Goal: Book appointment/travel/reservation

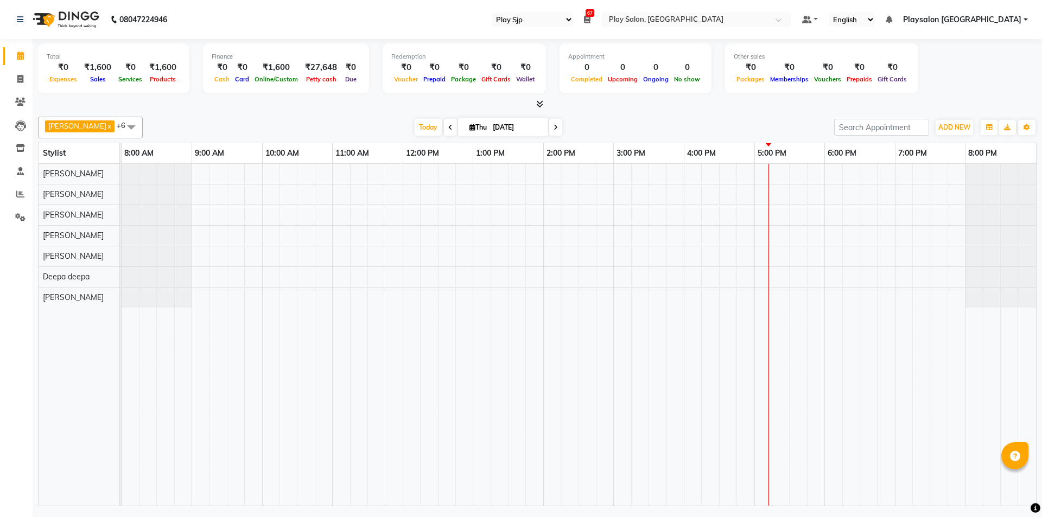
select select "94"
click at [853, 275] on div at bounding box center [579, 335] width 914 height 342
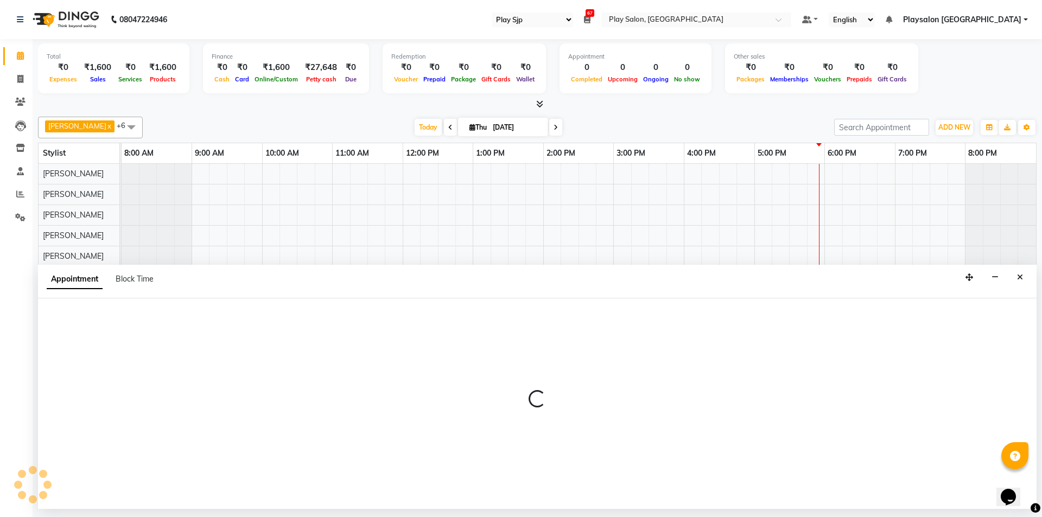
select select "80384"
select select "tentative"
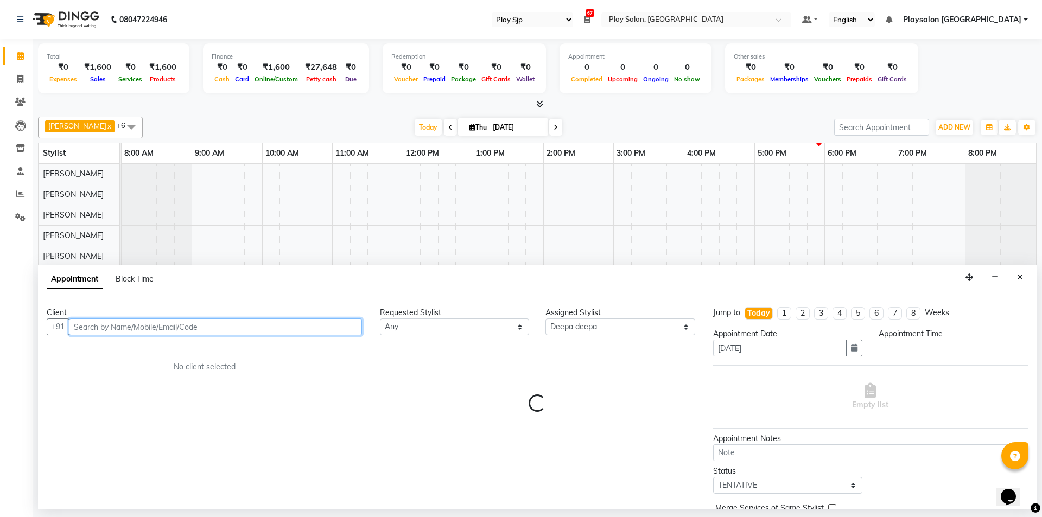
select select "1095"
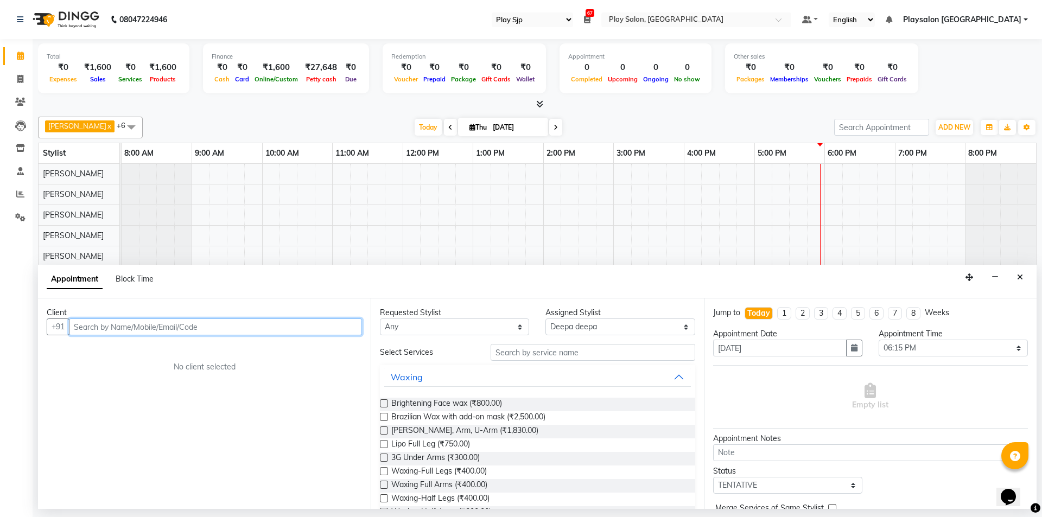
click at [216, 330] on input "text" at bounding box center [215, 326] width 293 height 17
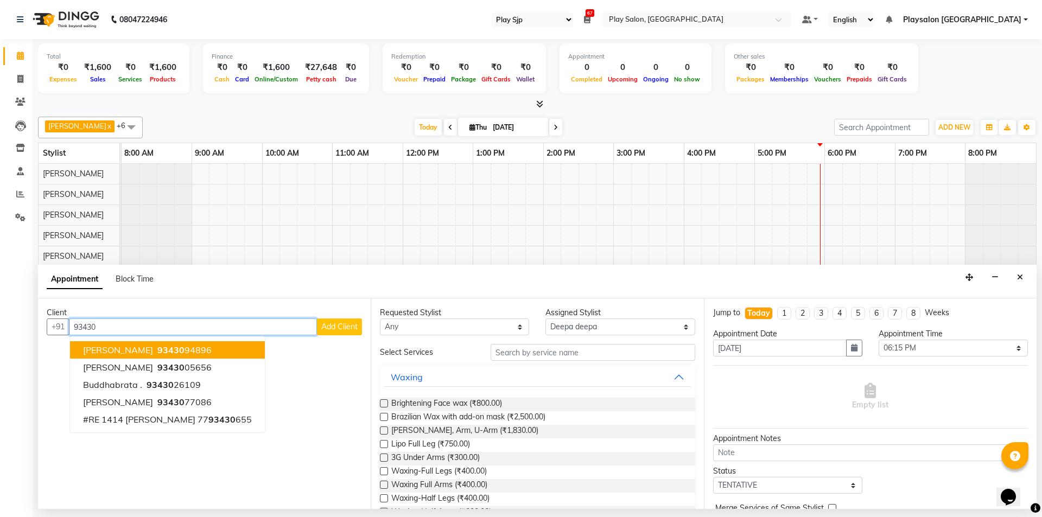
click at [231, 351] on button "[PERSON_NAME] 93430 94896" at bounding box center [167, 349] width 195 height 17
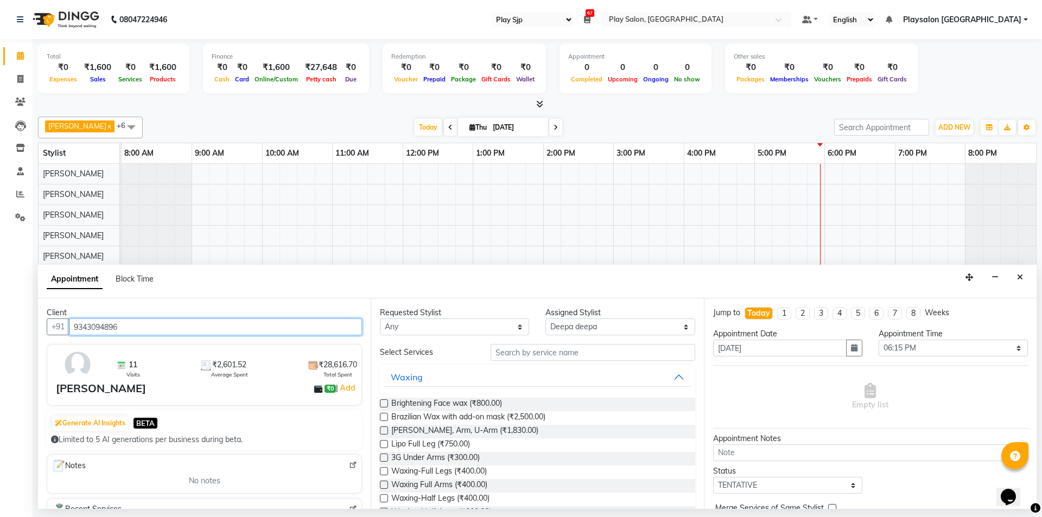
type input "9343094896"
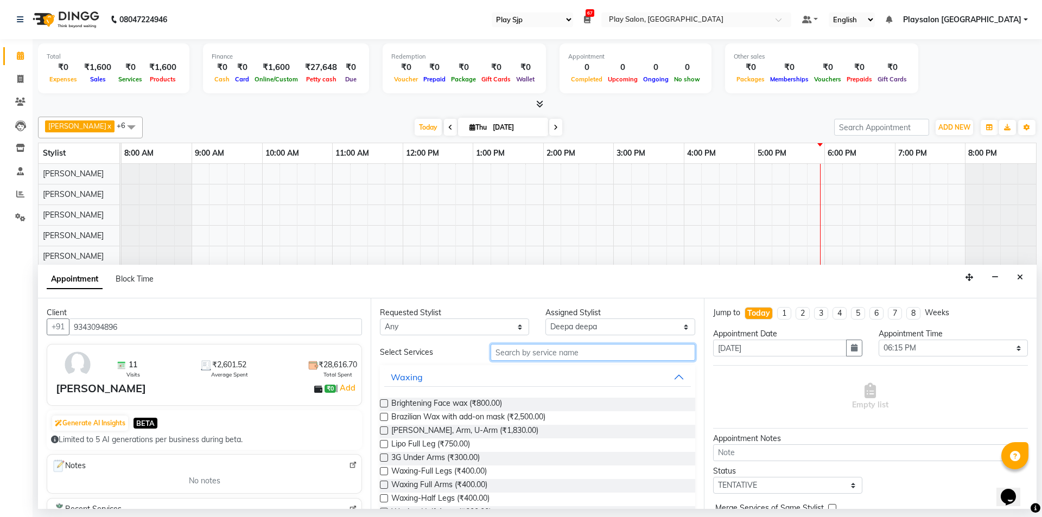
click at [593, 352] on input "text" at bounding box center [592, 352] width 205 height 17
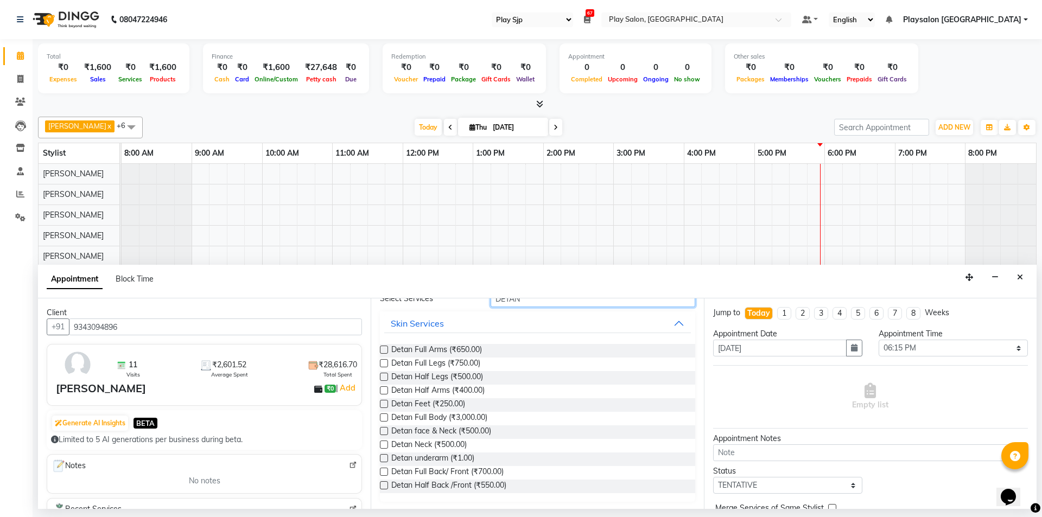
scroll to position [55, 0]
type input "DETAN"
click at [384, 430] on label at bounding box center [384, 430] width 8 height 8
click at [384, 430] on input "checkbox" at bounding box center [383, 431] width 7 height 7
click at [384, 430] on label at bounding box center [384, 430] width 8 height 8
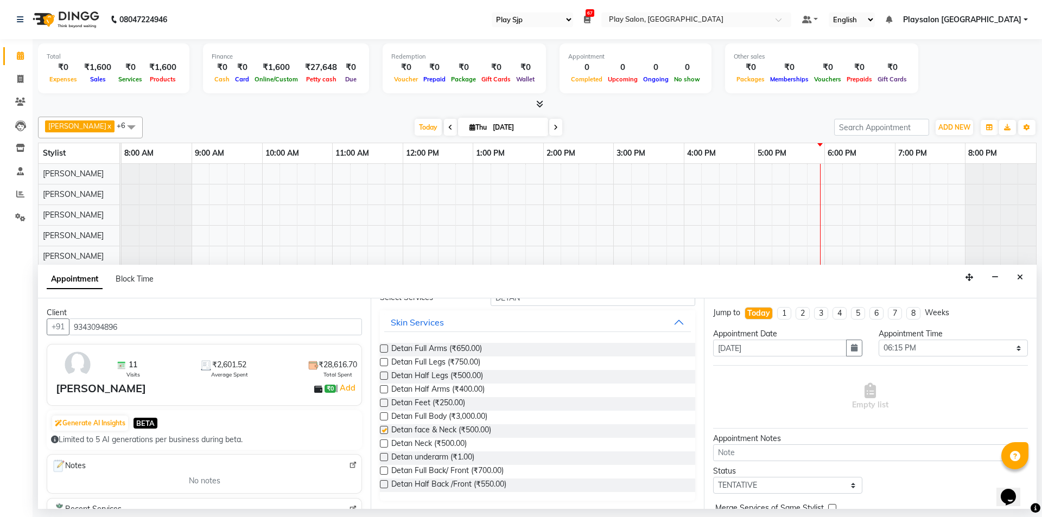
click at [384, 430] on input "checkbox" at bounding box center [383, 431] width 7 height 7
checkbox input "false"
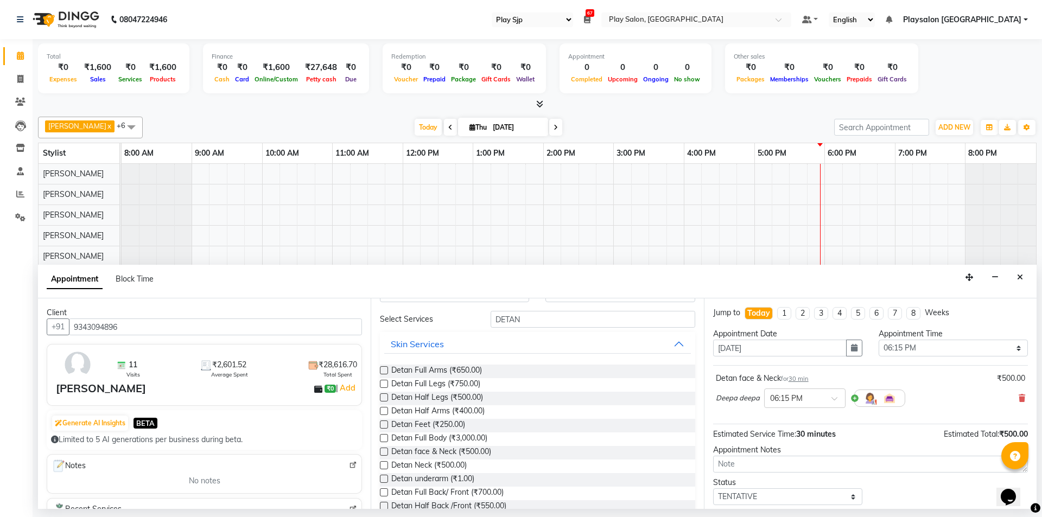
scroll to position [0, 0]
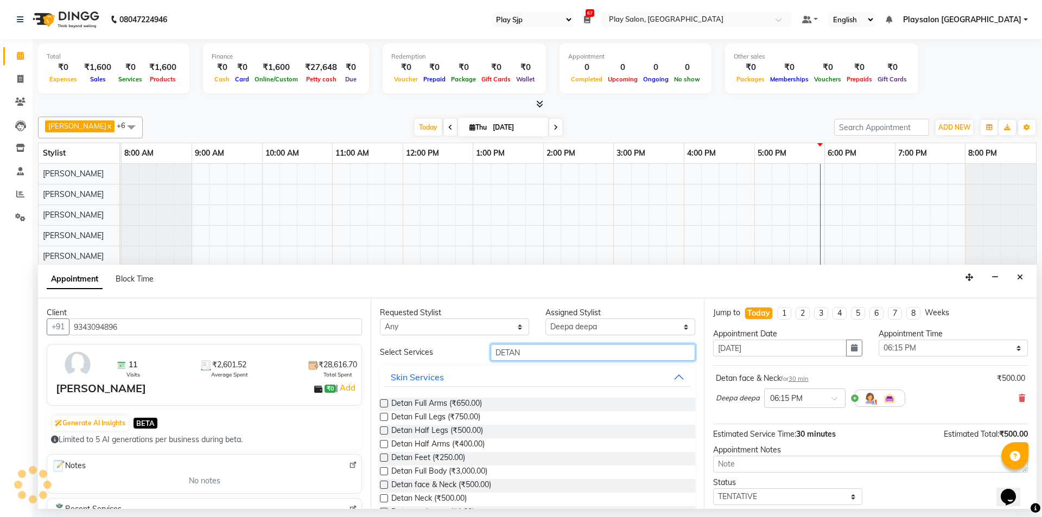
click at [534, 349] on input "DETAN" at bounding box center [592, 352] width 205 height 17
type input "D"
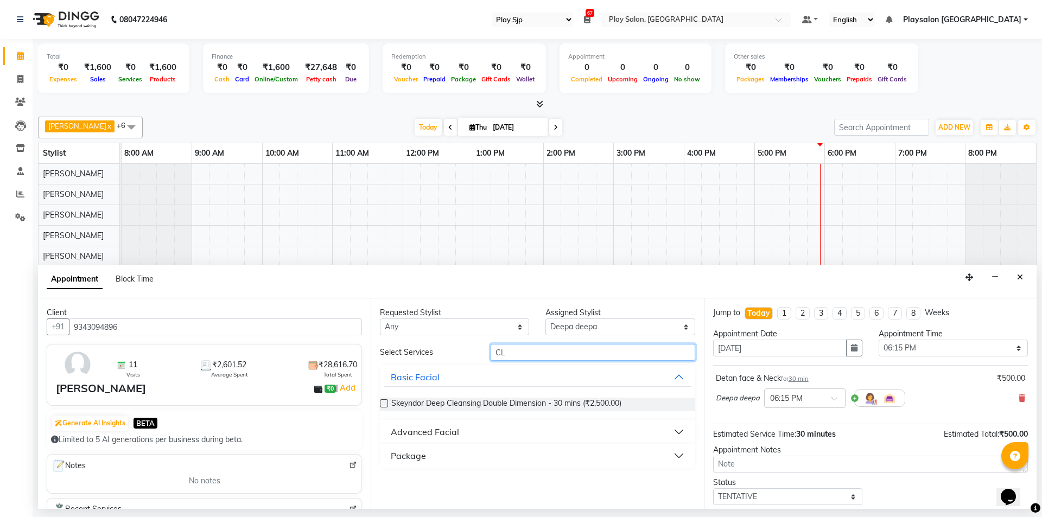
type input "C"
click at [679, 376] on button "Basic Facial" at bounding box center [537, 377] width 306 height 20
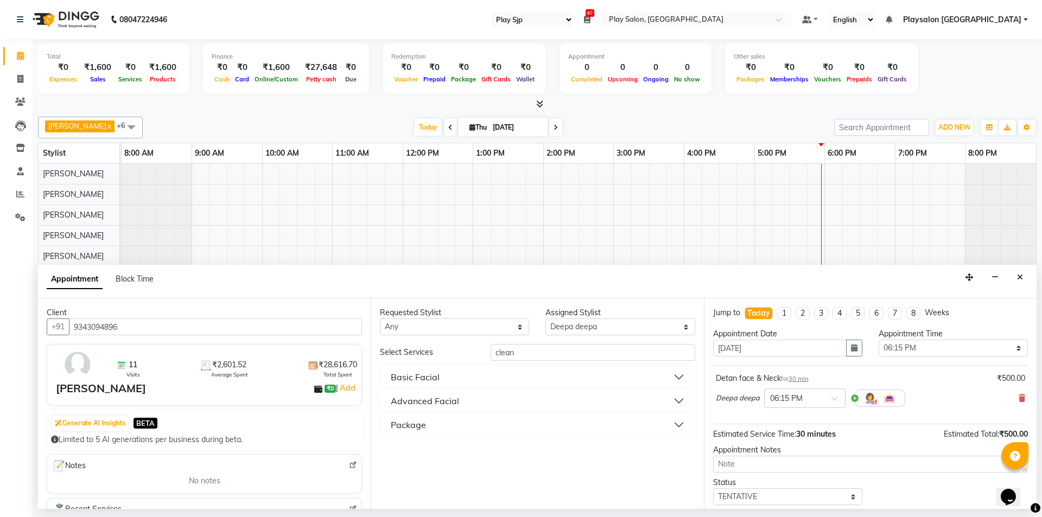
click at [678, 399] on button "Advanced Facial" at bounding box center [537, 401] width 306 height 20
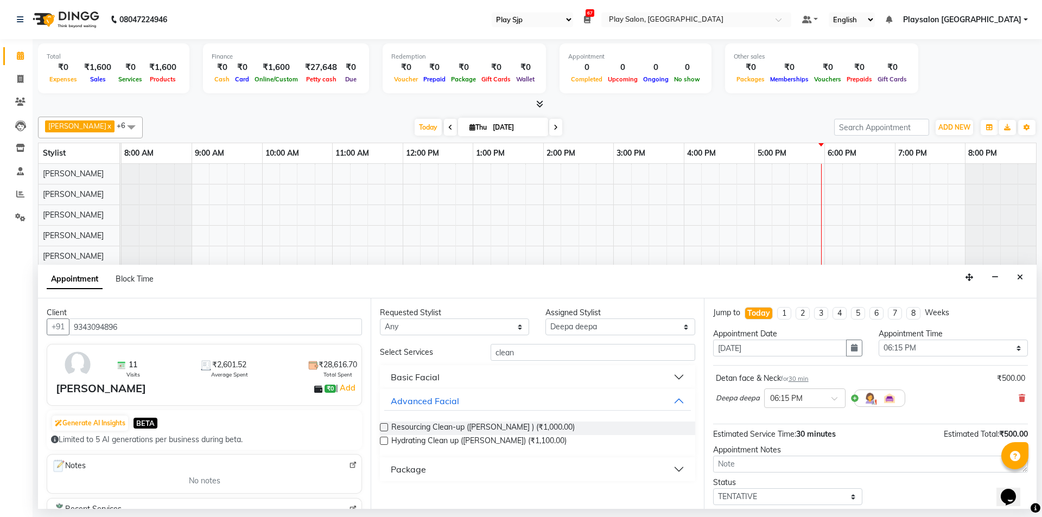
click at [679, 377] on button "Basic Facial" at bounding box center [537, 377] width 306 height 20
click at [676, 374] on button "Basic Facial" at bounding box center [537, 377] width 306 height 20
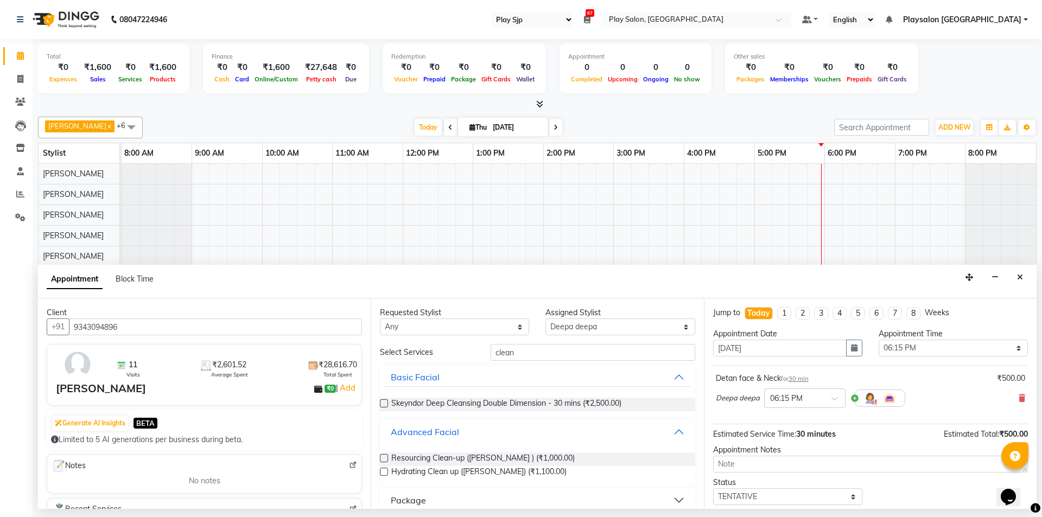
click at [672, 428] on button "Advanced Facial" at bounding box center [537, 432] width 306 height 20
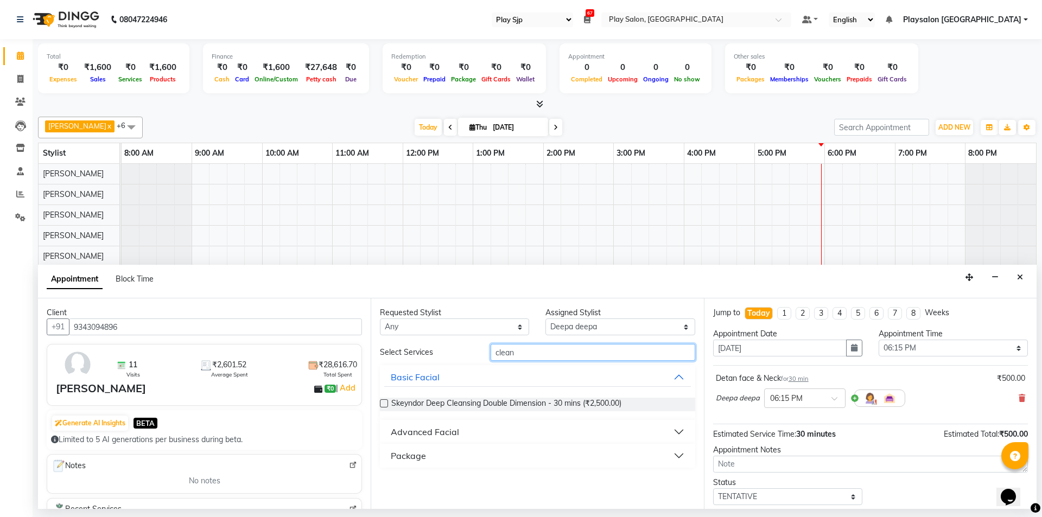
click at [523, 352] on input "clean" at bounding box center [592, 352] width 205 height 17
click at [677, 376] on button "Advanced Facial" at bounding box center [537, 377] width 306 height 20
click at [674, 447] on button "Package" at bounding box center [537, 446] width 306 height 20
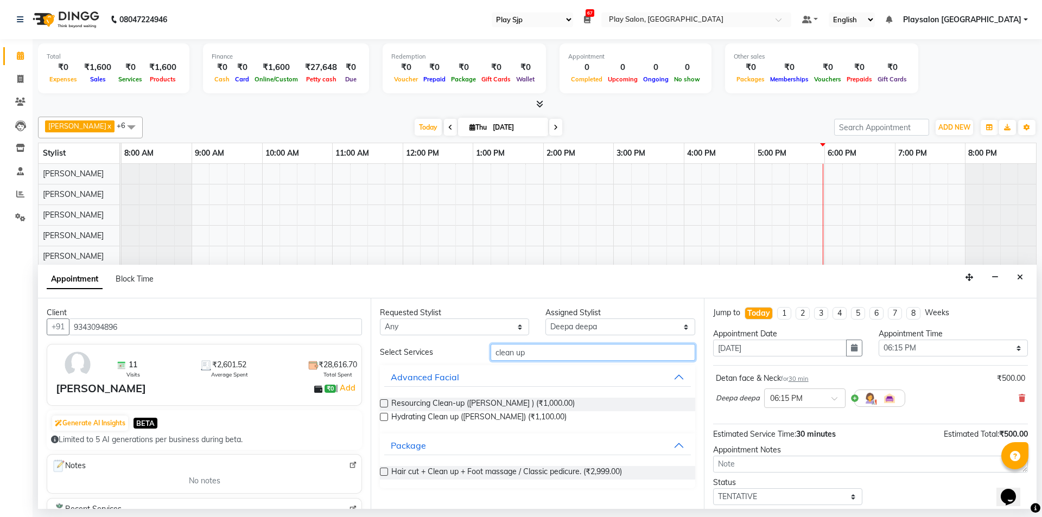
click at [553, 354] on input "clean up" at bounding box center [592, 352] width 205 height 17
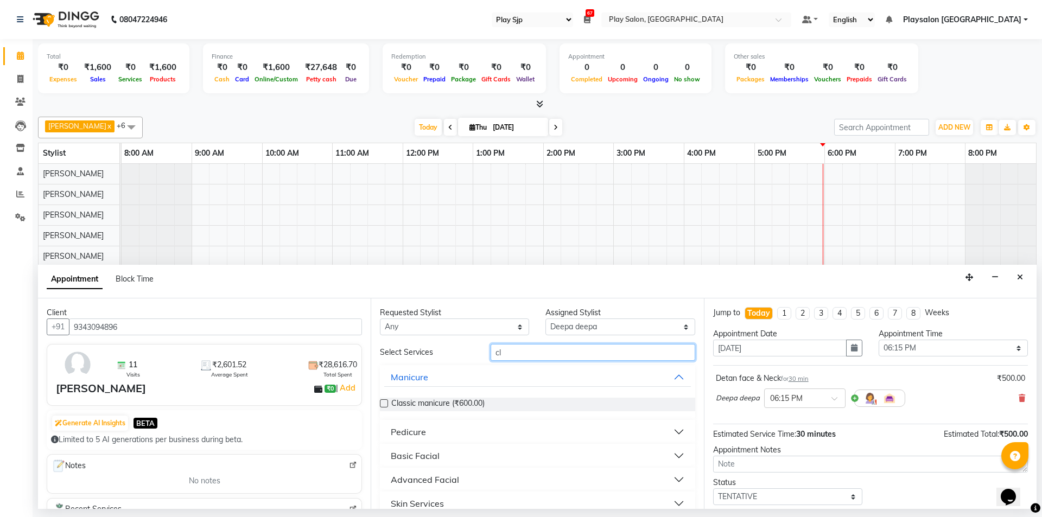
type input "c"
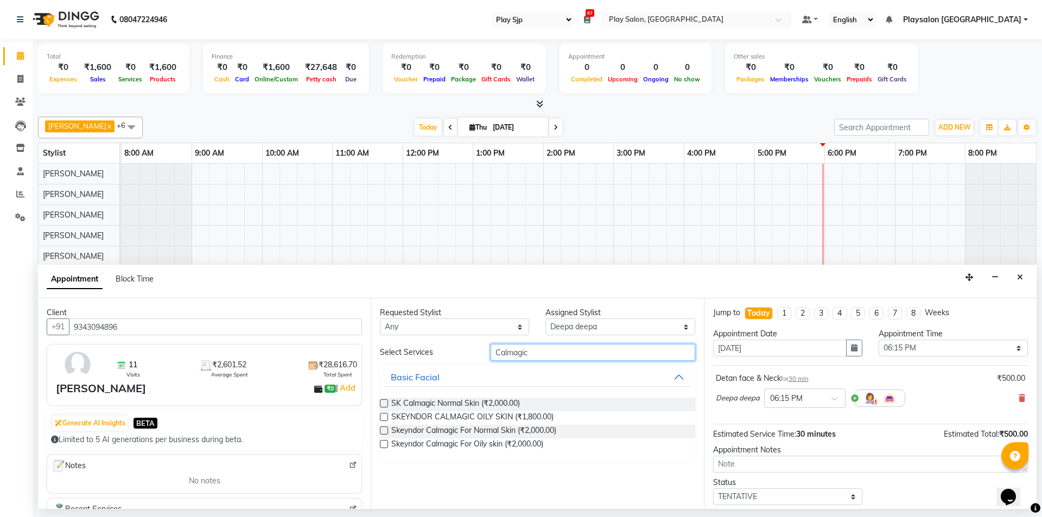
type input "Calmagic"
click at [532, 405] on div "SK Calmagic Normal Skin (₹2,000.00)" at bounding box center [537, 405] width 315 height 14
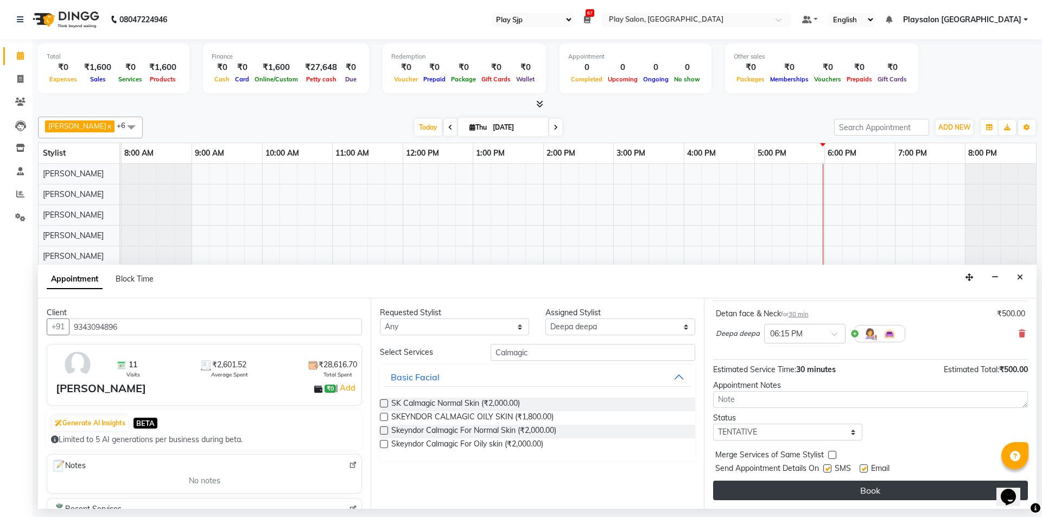
click at [884, 488] on button "Book" at bounding box center [870, 491] width 315 height 20
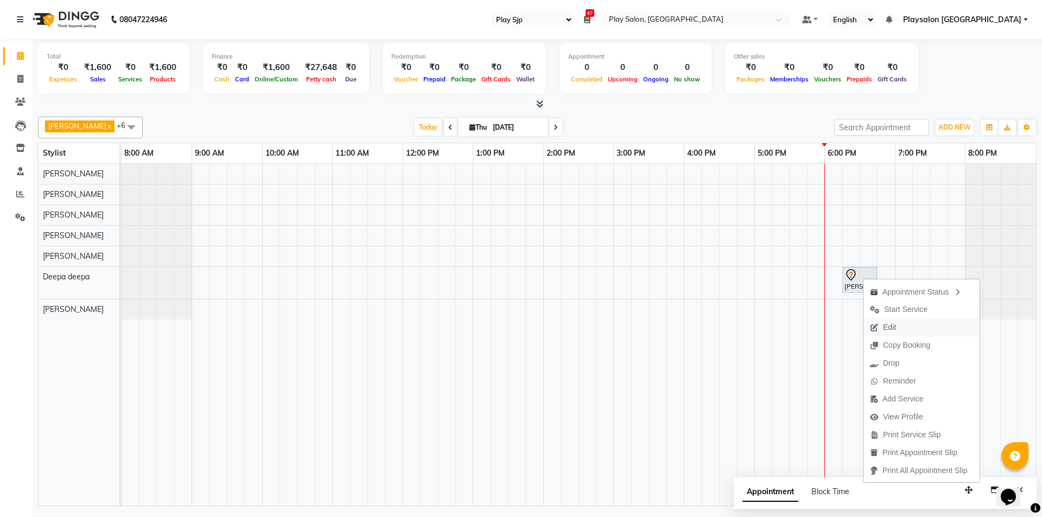
click at [902, 327] on button "Edit" at bounding box center [921, 327] width 116 height 18
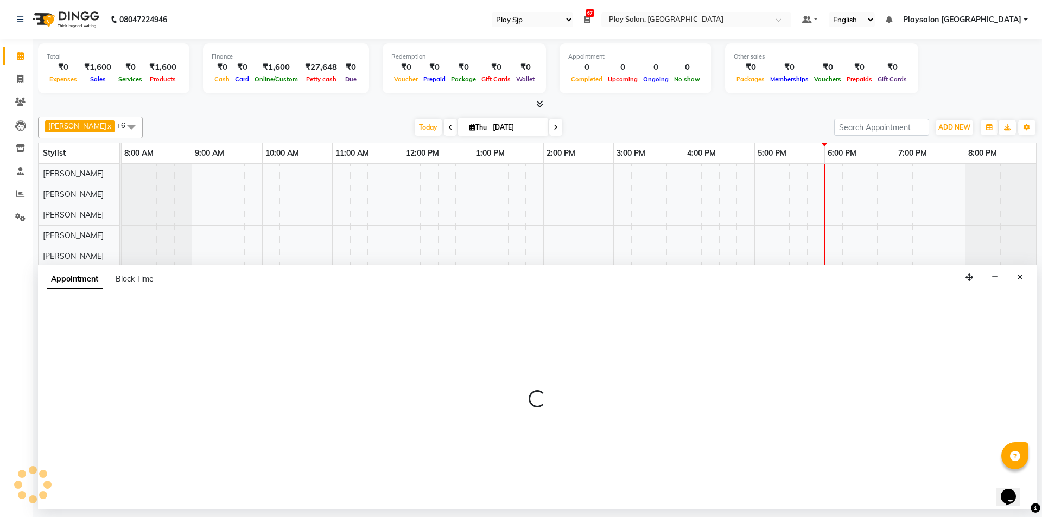
select select "tentative"
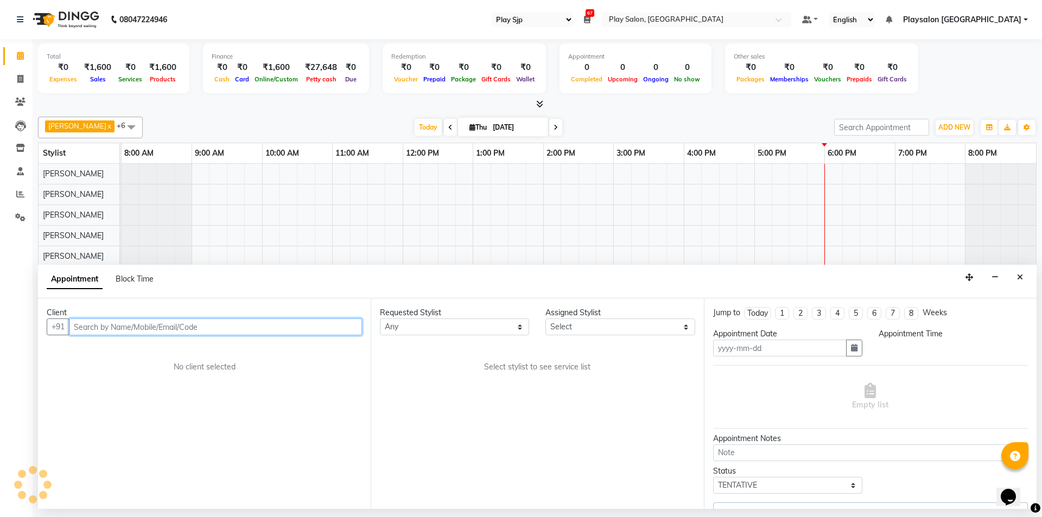
type input "[DATE]"
select select "1095"
select select "80384"
select select "4188"
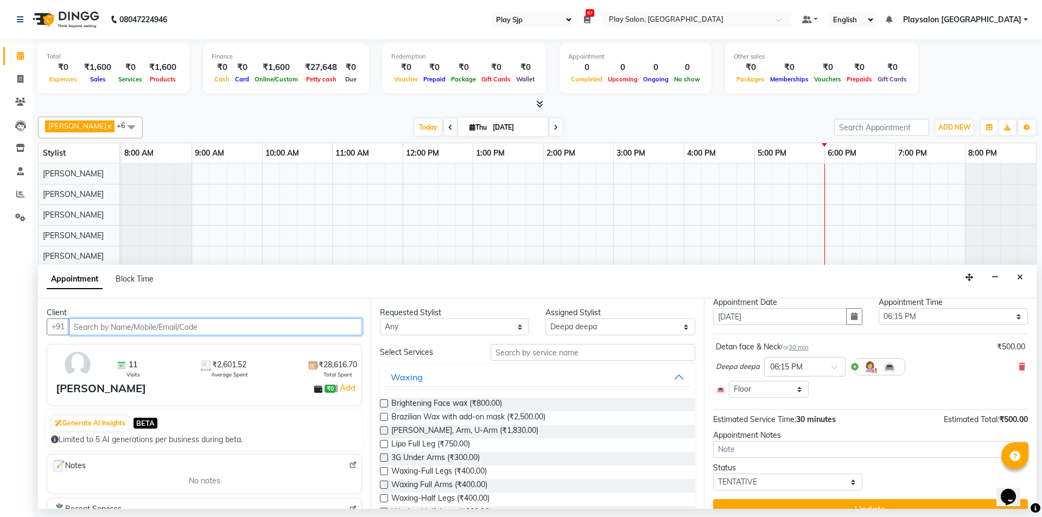
scroll to position [0, 0]
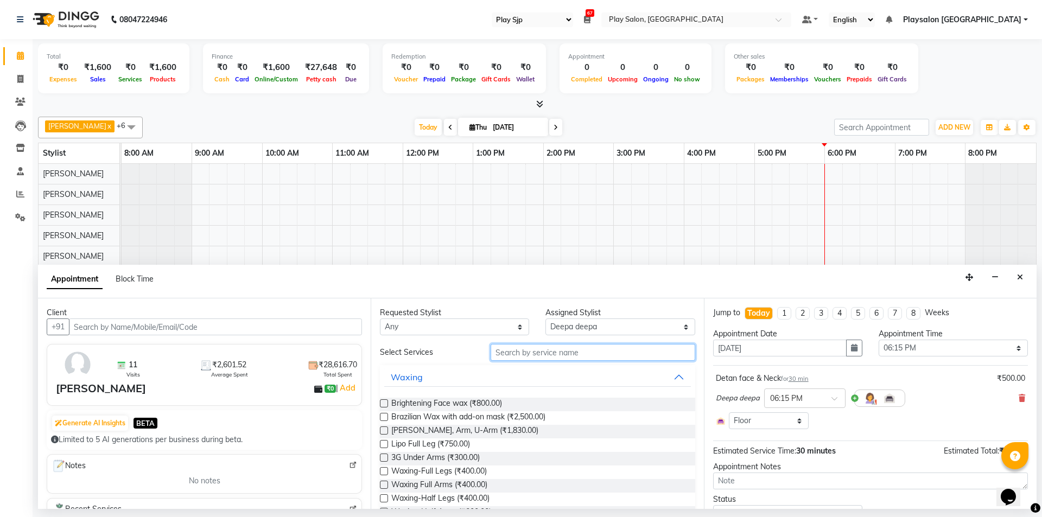
click at [590, 352] on input "text" at bounding box center [592, 352] width 205 height 17
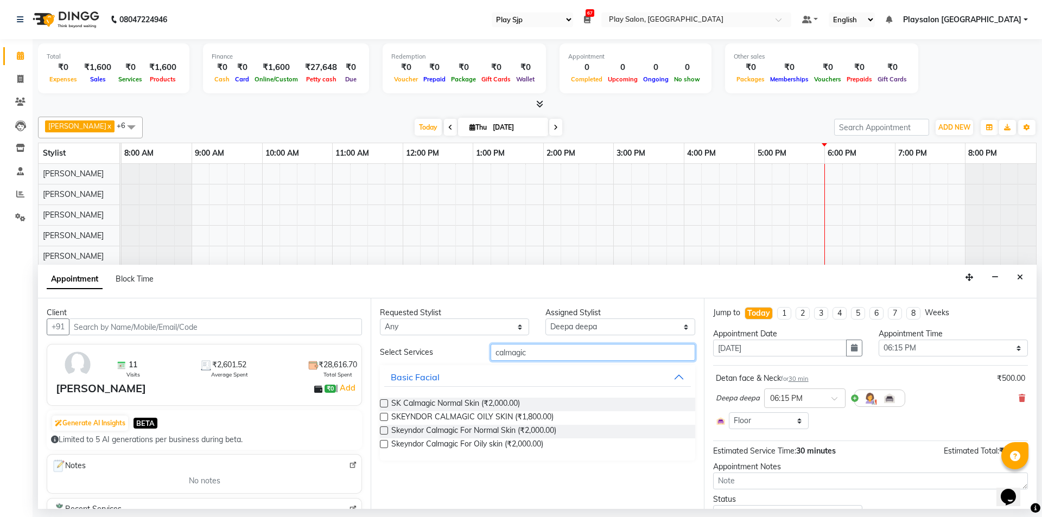
type input "calmagic"
click at [384, 401] on label at bounding box center [384, 403] width 8 height 8
click at [384, 401] on input "checkbox" at bounding box center [383, 404] width 7 height 7
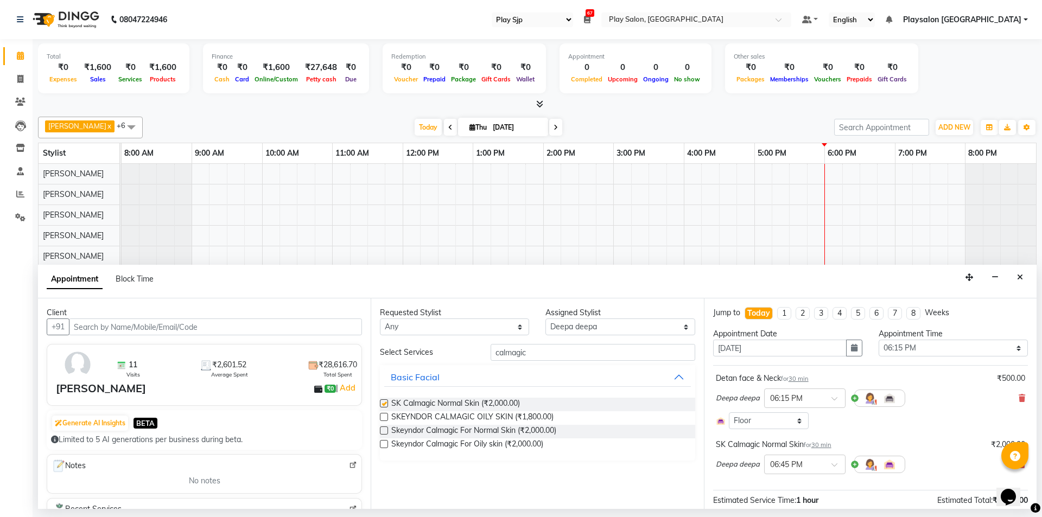
checkbox input "false"
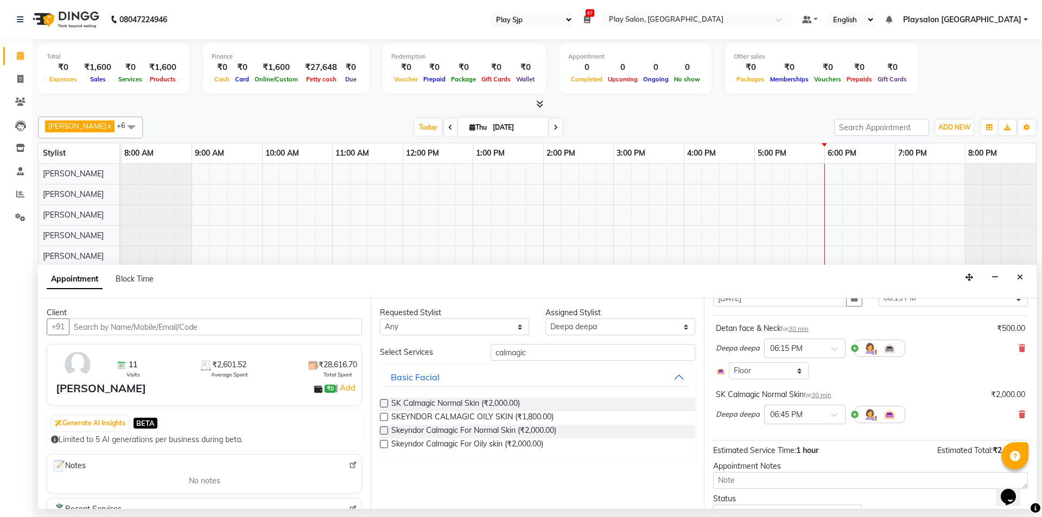
scroll to position [99, 0]
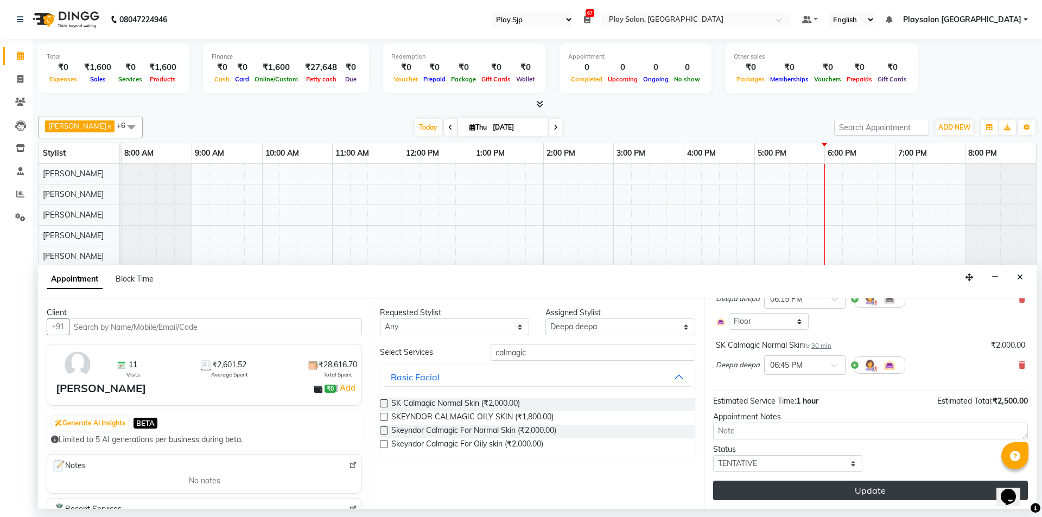
click at [890, 490] on button "Update" at bounding box center [870, 491] width 315 height 20
